Goal: Navigation & Orientation: Find specific page/section

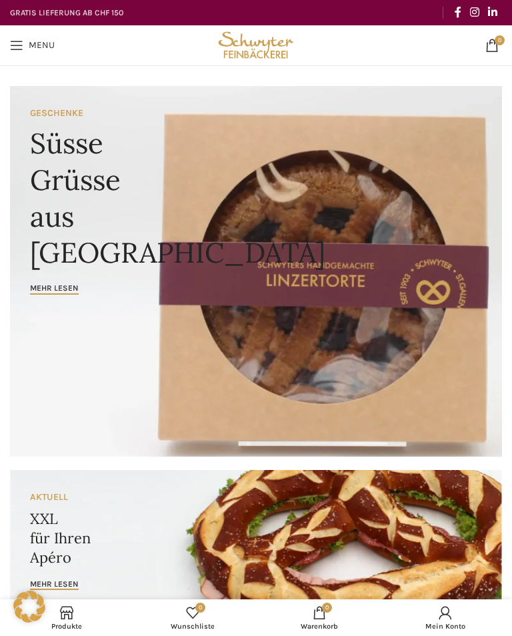
click at [21, 43] on span "Open mobile menu" at bounding box center [16, 45] width 13 height 13
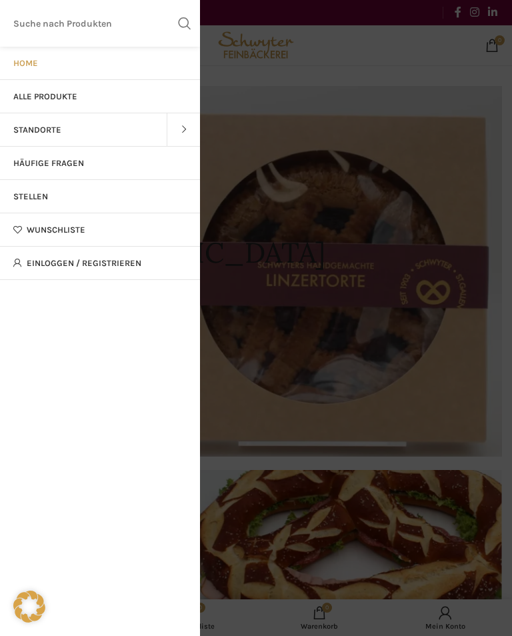
click at [181, 126] on span at bounding box center [183, 129] width 33 height 33
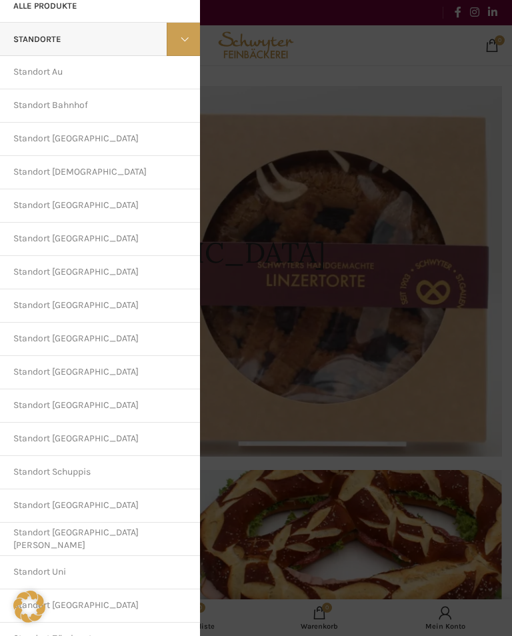
scroll to position [89, 0]
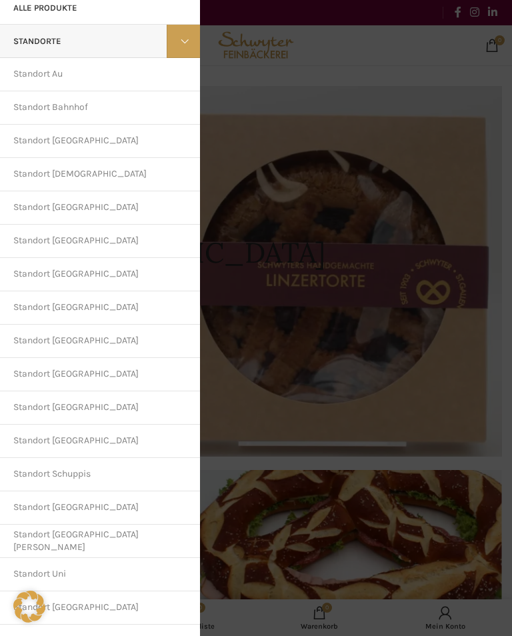
click at [113, 306] on link "Standort [GEOGRAPHIC_DATA]" at bounding box center [100, 307] width 200 height 33
click at [86, 338] on link "Standort [GEOGRAPHIC_DATA]" at bounding box center [100, 341] width 200 height 33
click at [74, 381] on link "Standort [GEOGRAPHIC_DATA]" at bounding box center [100, 374] width 200 height 33
click at [84, 103] on link "Standort Bahnhof" at bounding box center [100, 107] width 200 height 33
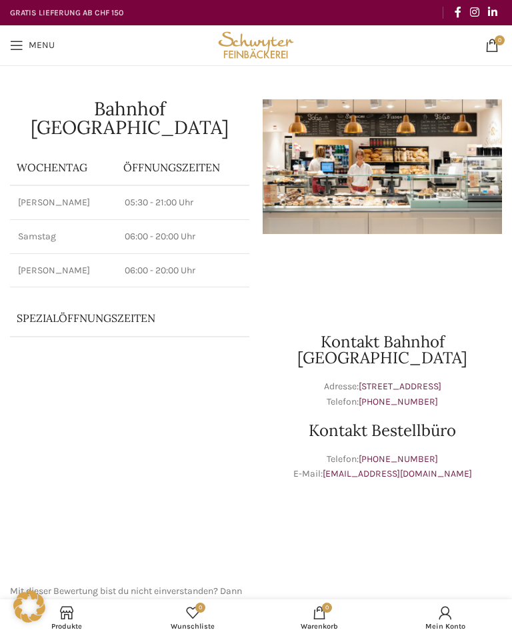
click at [479, 11] on span "Instagram social link" at bounding box center [474, 13] width 9 height 12
click at [500, 11] on link "Linkedin social link" at bounding box center [493, 12] width 18 height 21
click at [19, 47] on span "Open mobile menu" at bounding box center [16, 45] width 13 height 13
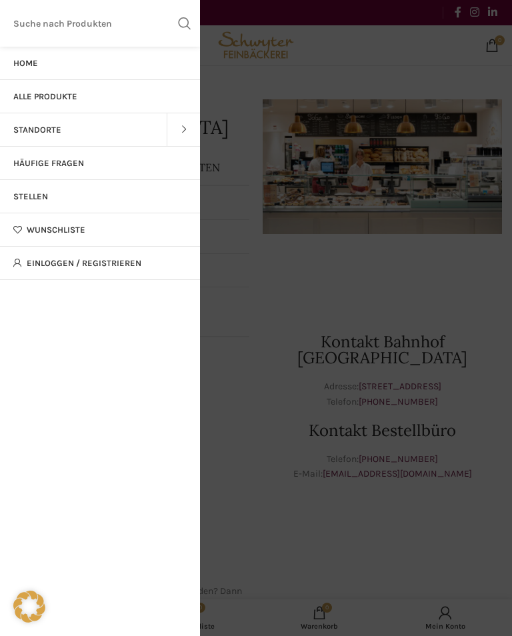
click at [29, 62] on span "Home" at bounding box center [25, 63] width 25 height 11
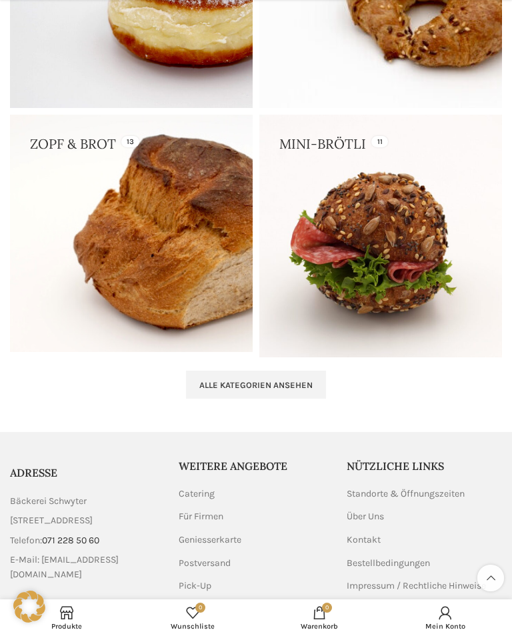
scroll to position [2353, 0]
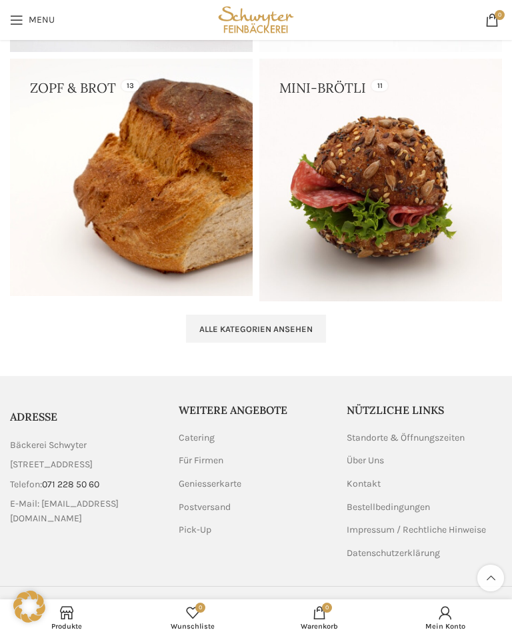
click at [377, 457] on link "Über Uns" at bounding box center [366, 460] width 39 height 13
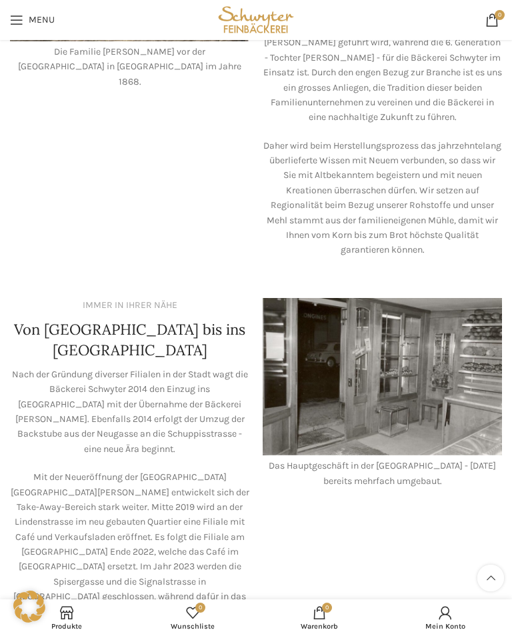
scroll to position [618, 0]
